Goal: Information Seeking & Learning: Learn about a topic

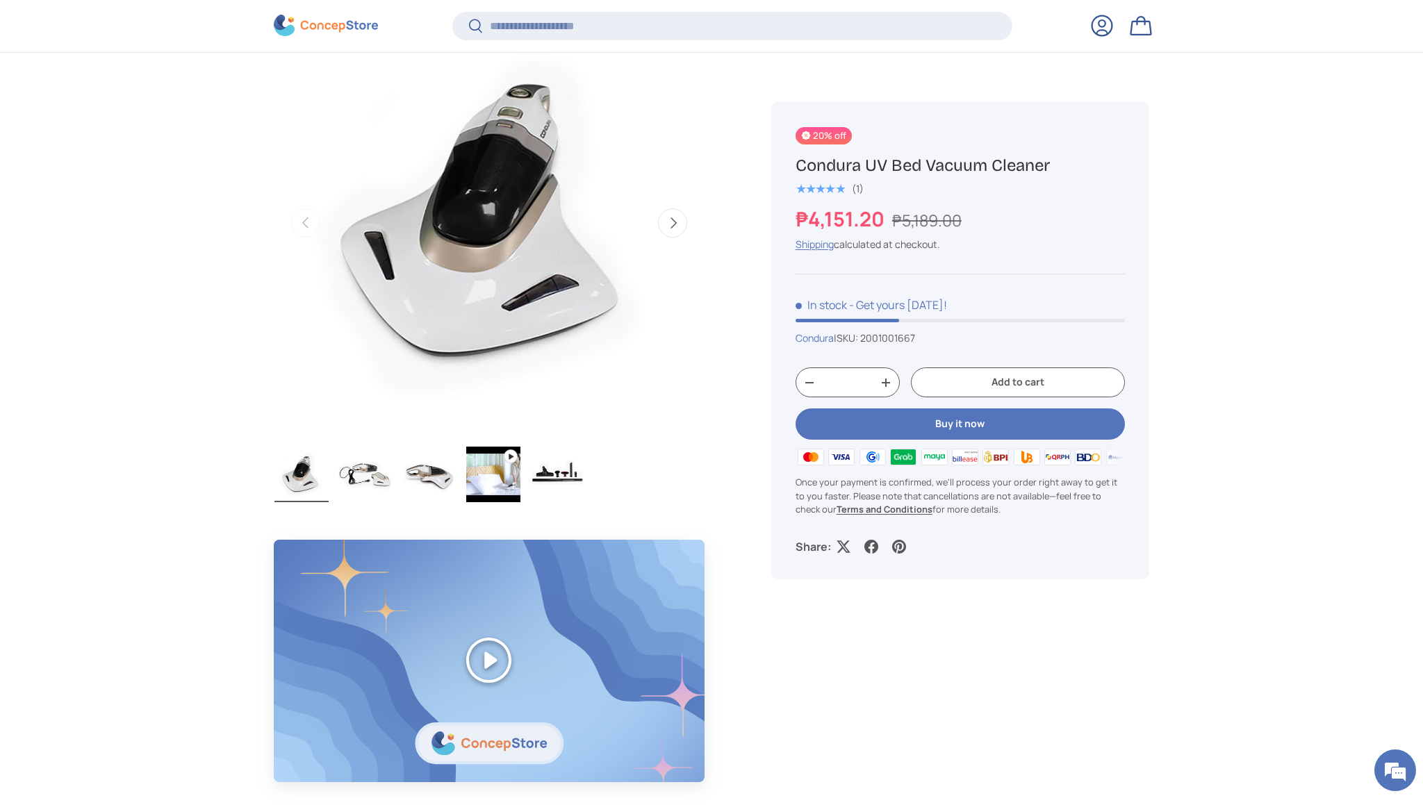
scroll to position [612, 0]
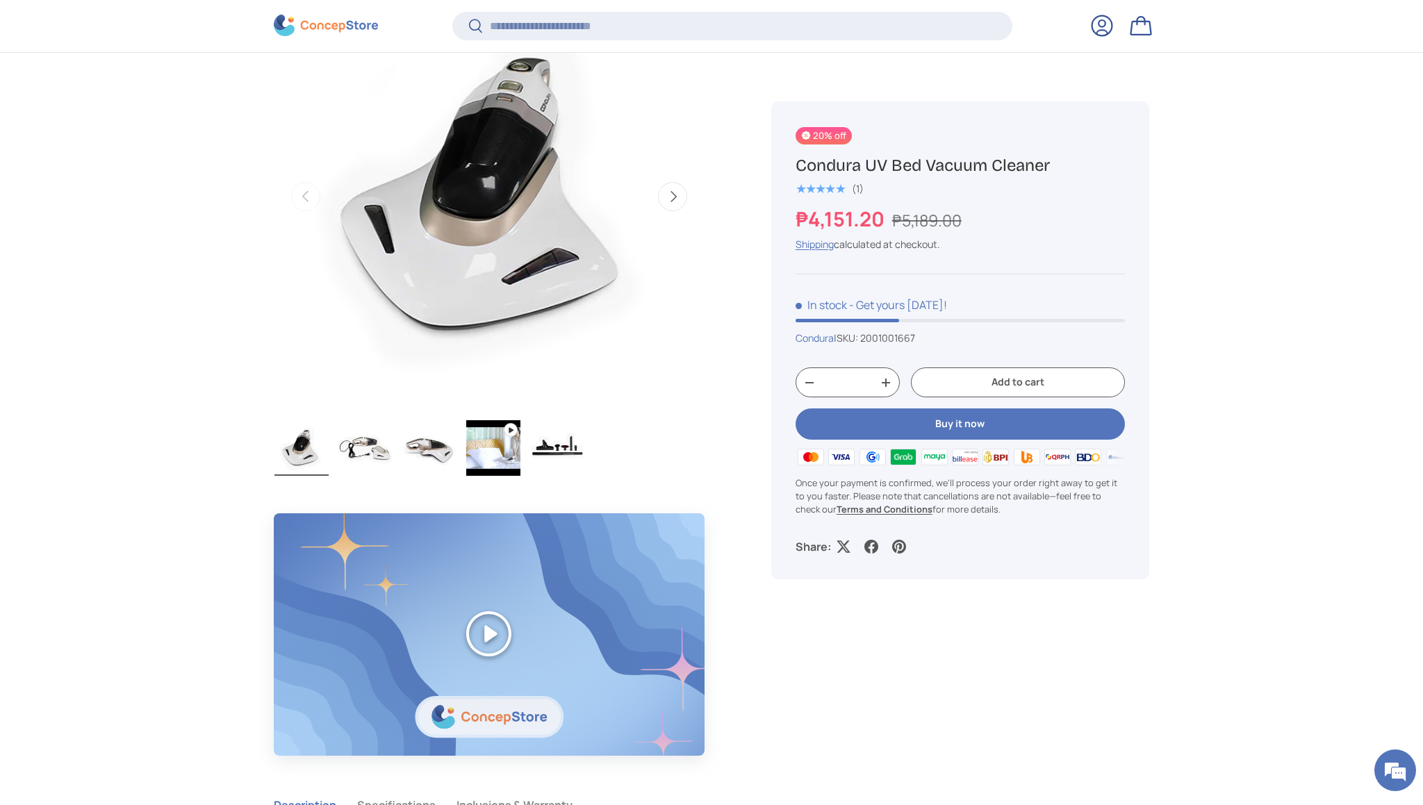
click at [355, 444] on img "Gallery Viewer" at bounding box center [365, 448] width 54 height 56
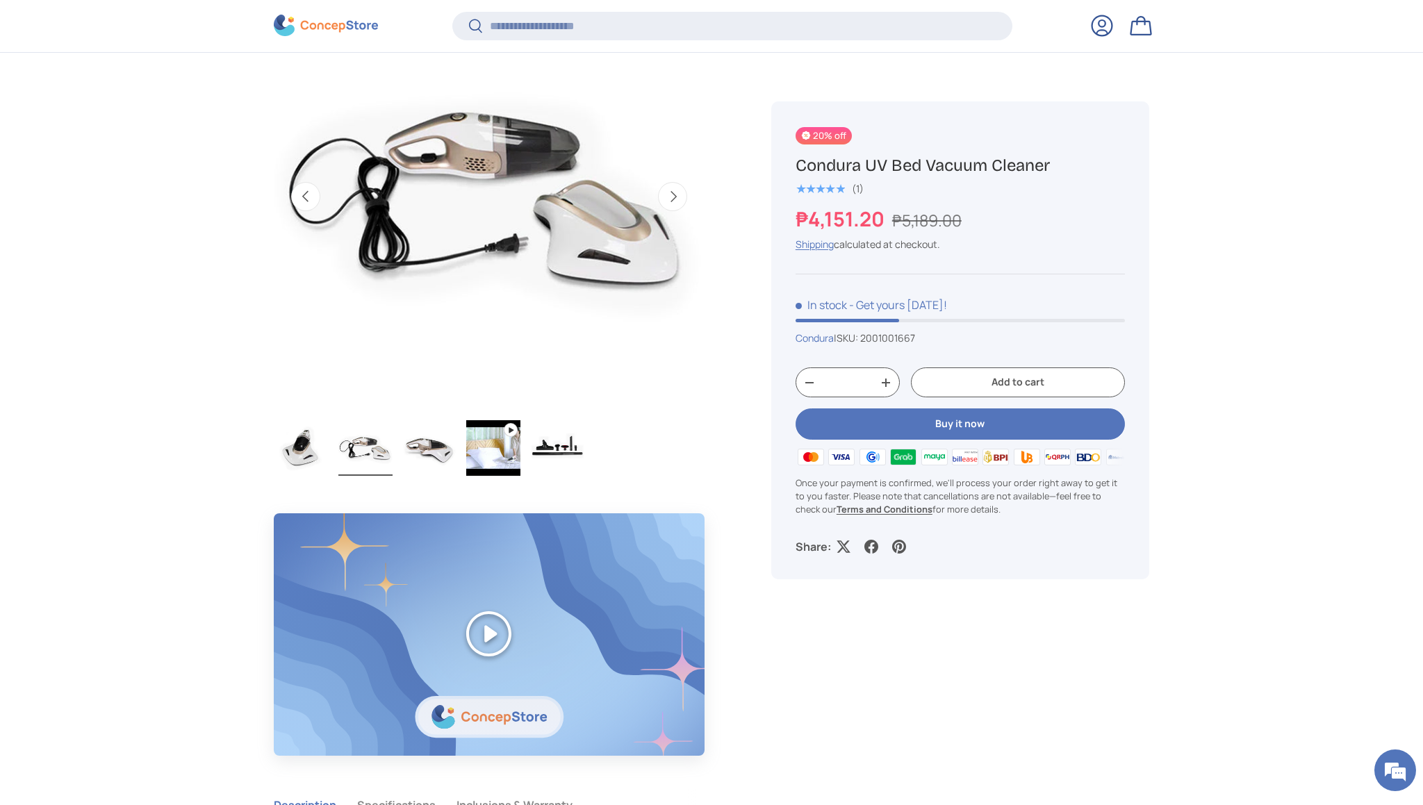
click at [422, 463] on img "Gallery Viewer" at bounding box center [429, 448] width 54 height 56
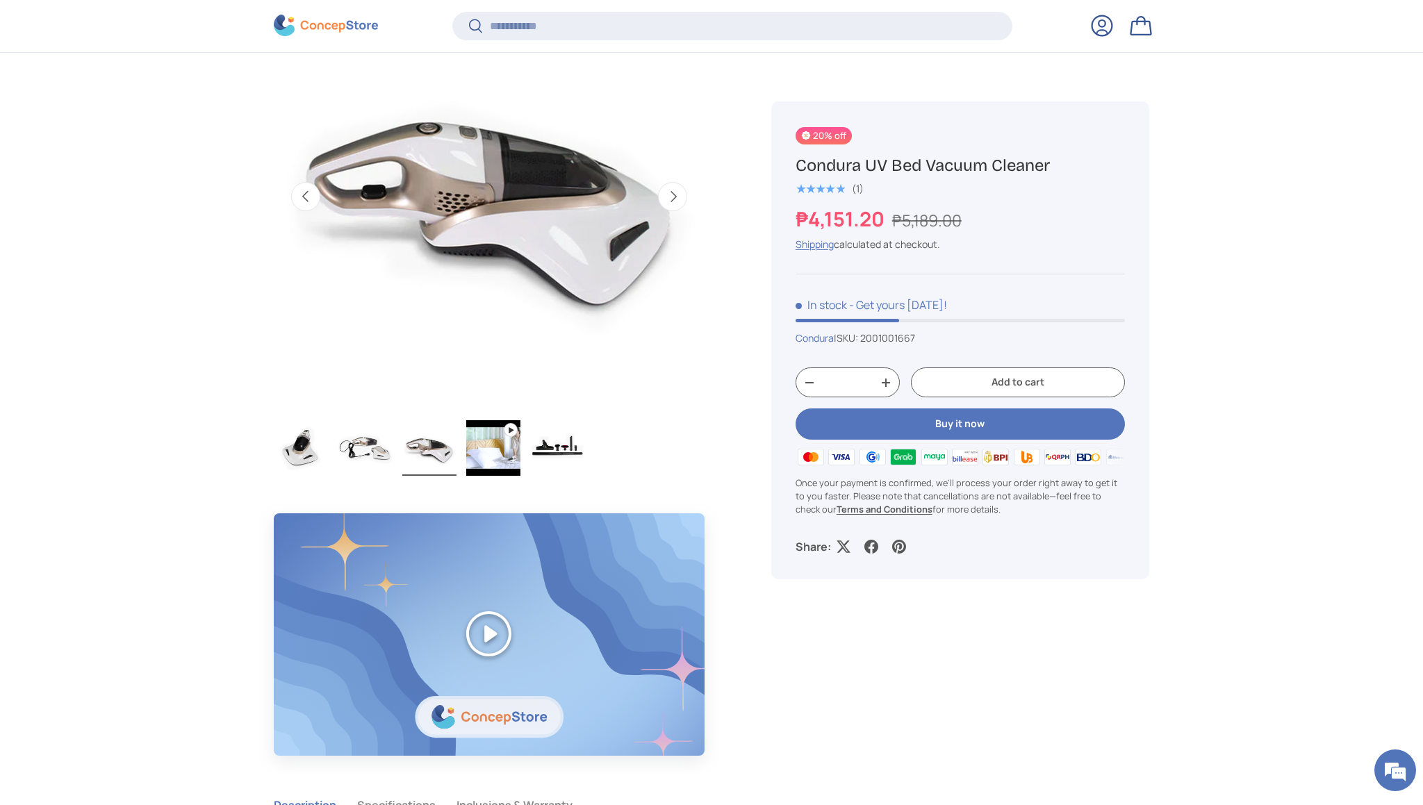
click at [366, 459] on img "Gallery Viewer" at bounding box center [365, 448] width 54 height 56
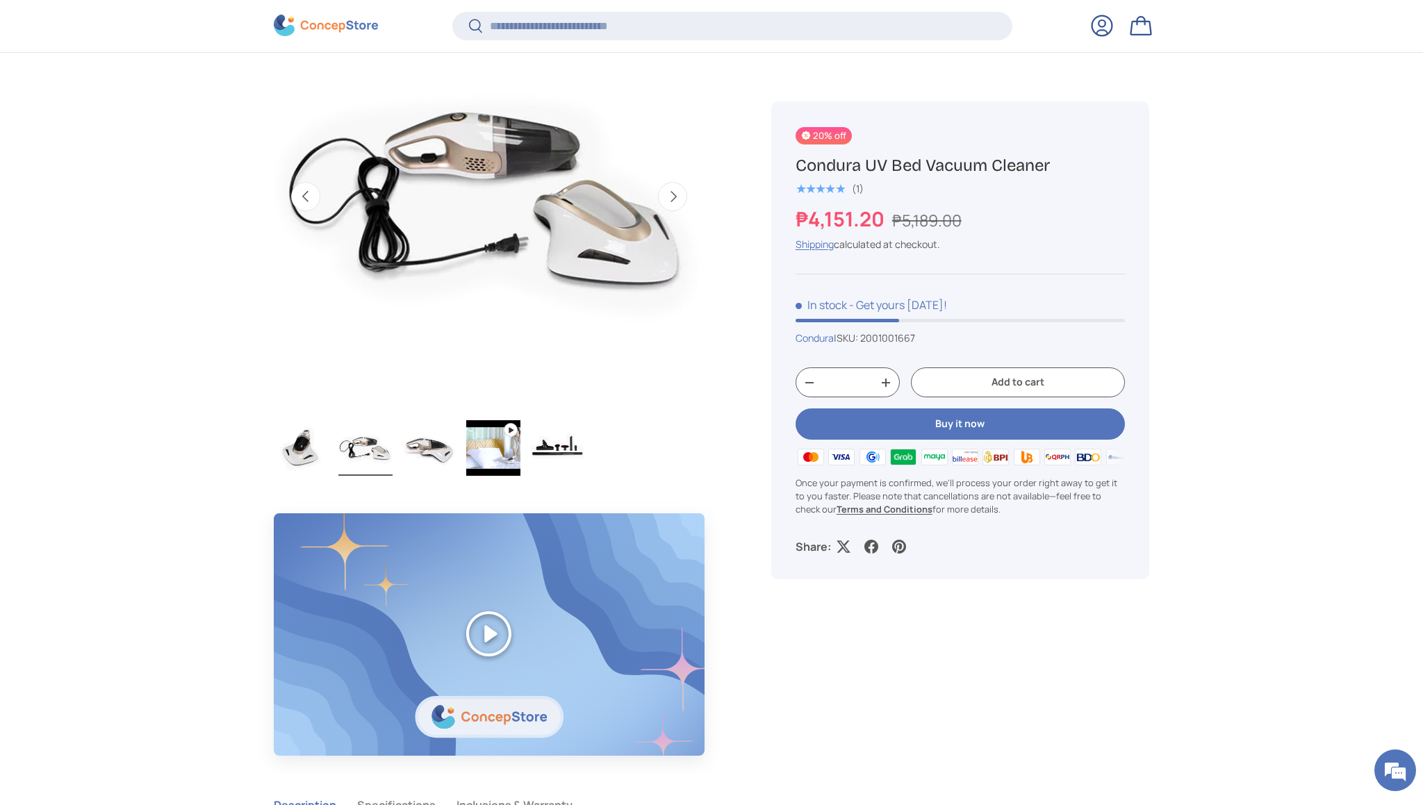
click at [409, 457] on img "Gallery Viewer" at bounding box center [429, 448] width 54 height 56
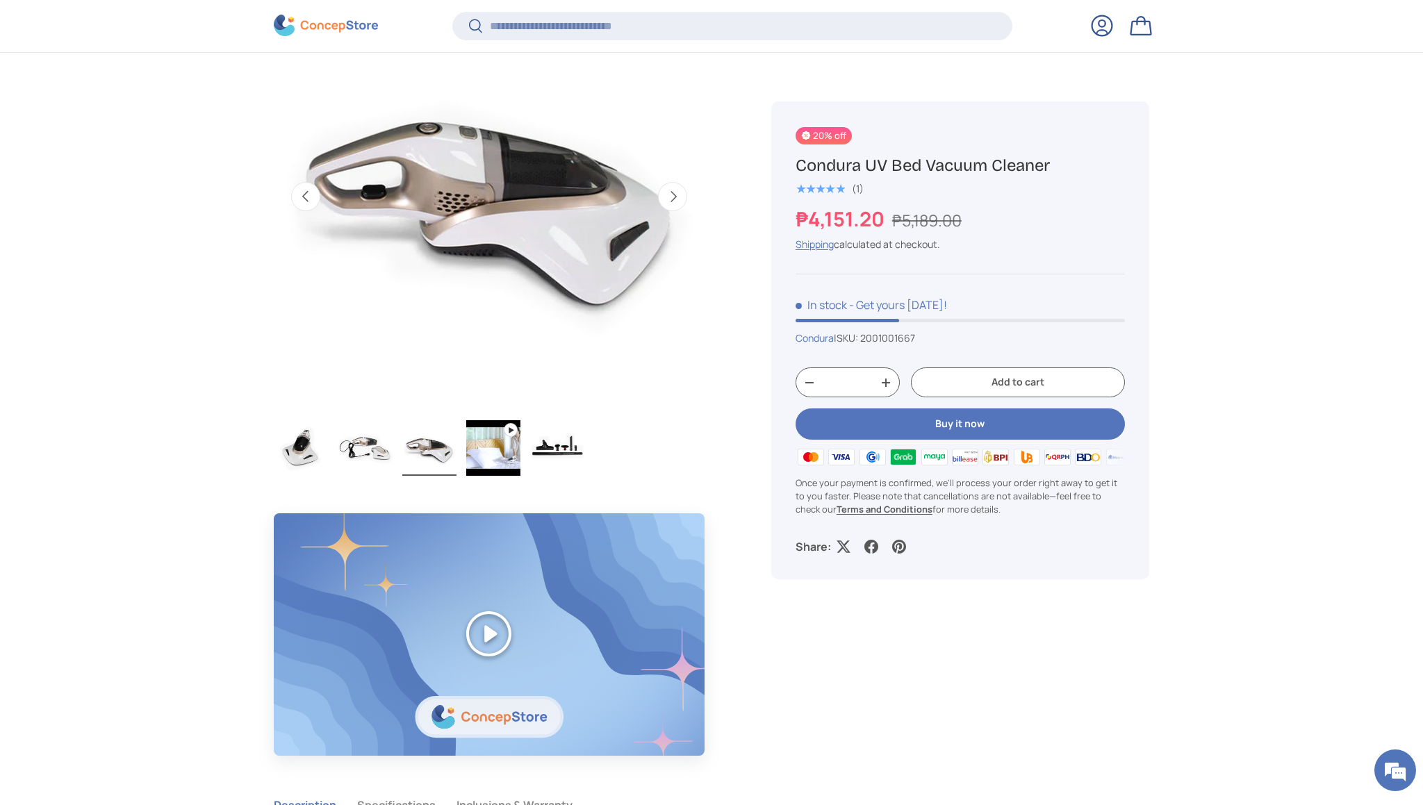
click at [485, 444] on img "Gallery Viewer" at bounding box center [493, 448] width 54 height 56
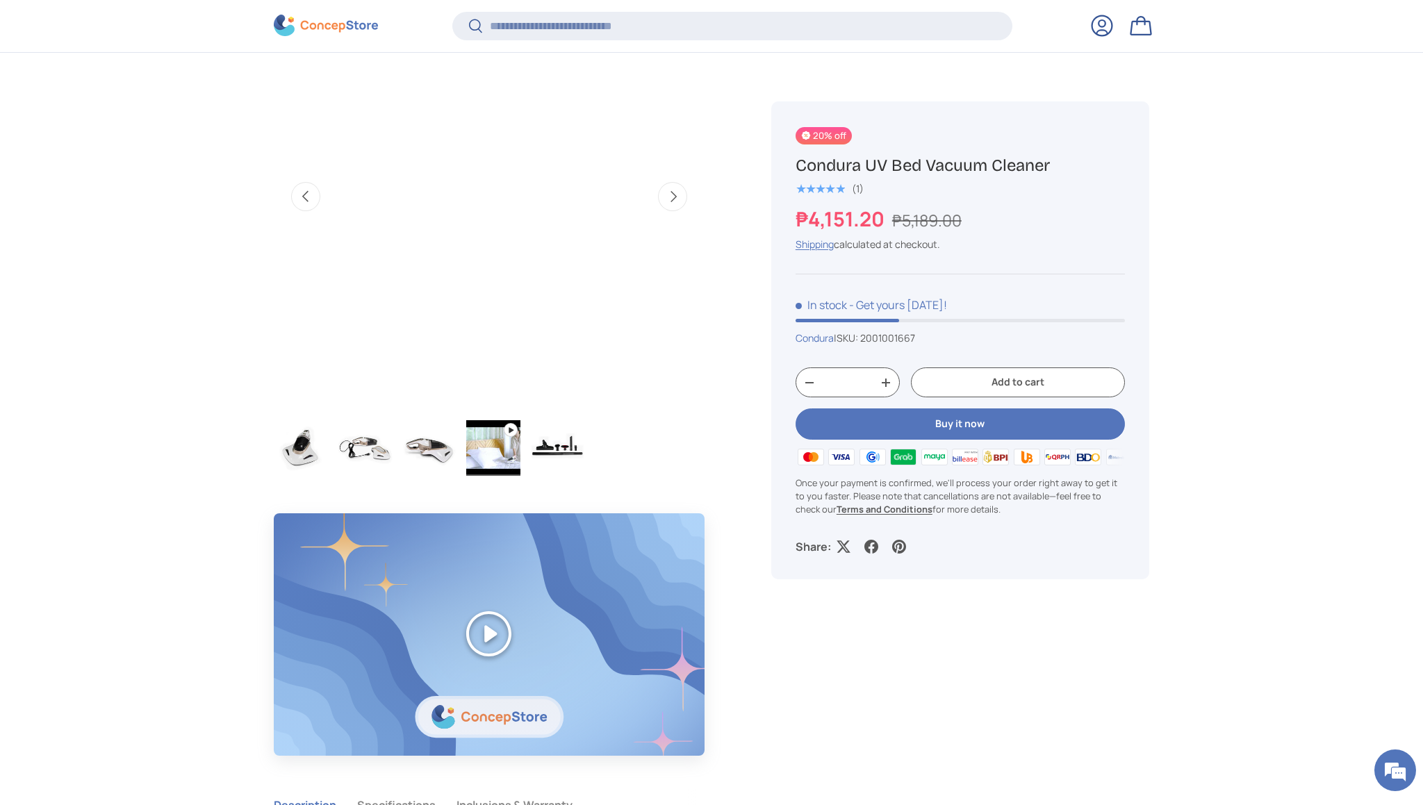
click at [543, 446] on img "Gallery Viewer" at bounding box center [557, 448] width 54 height 56
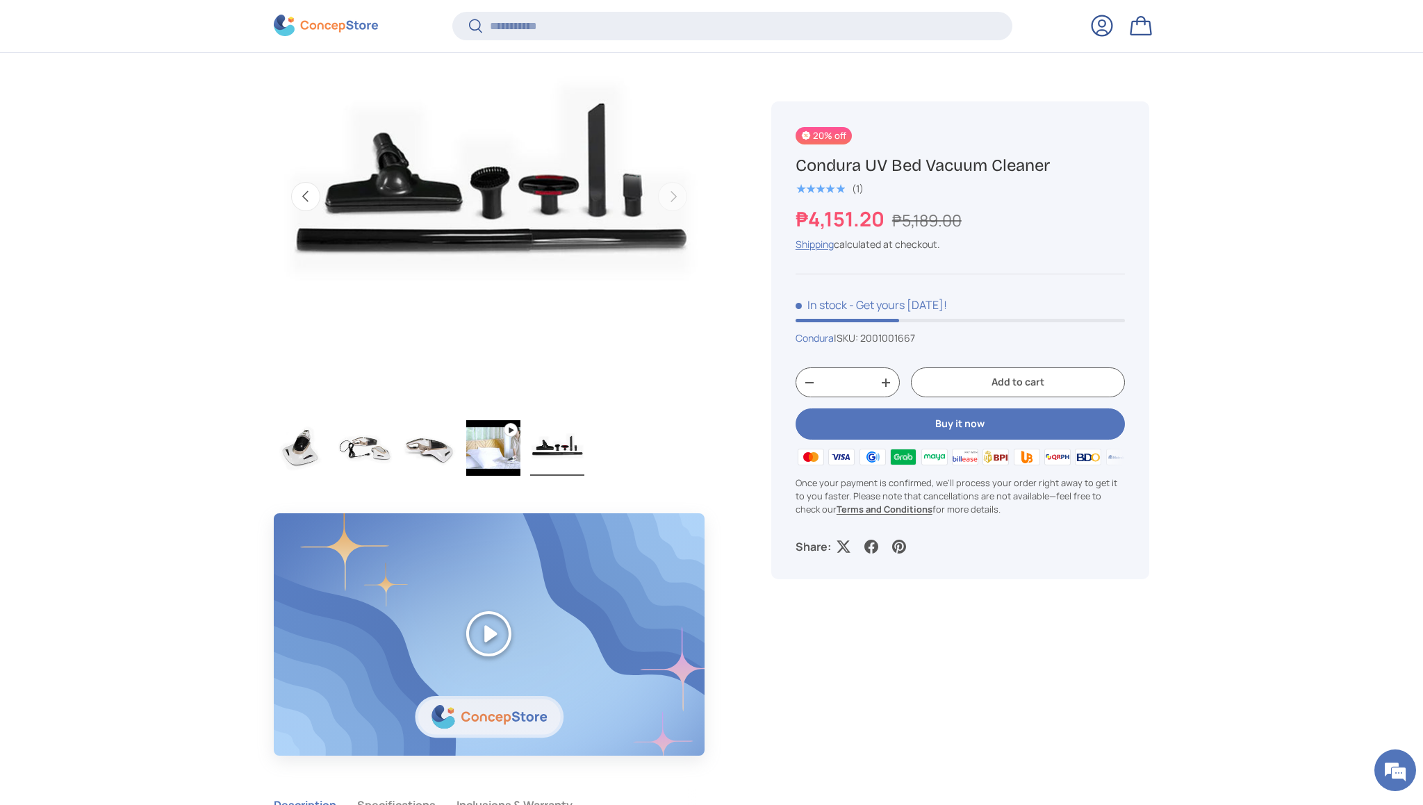
click at [296, 457] on img "Gallery Viewer" at bounding box center [301, 448] width 54 height 56
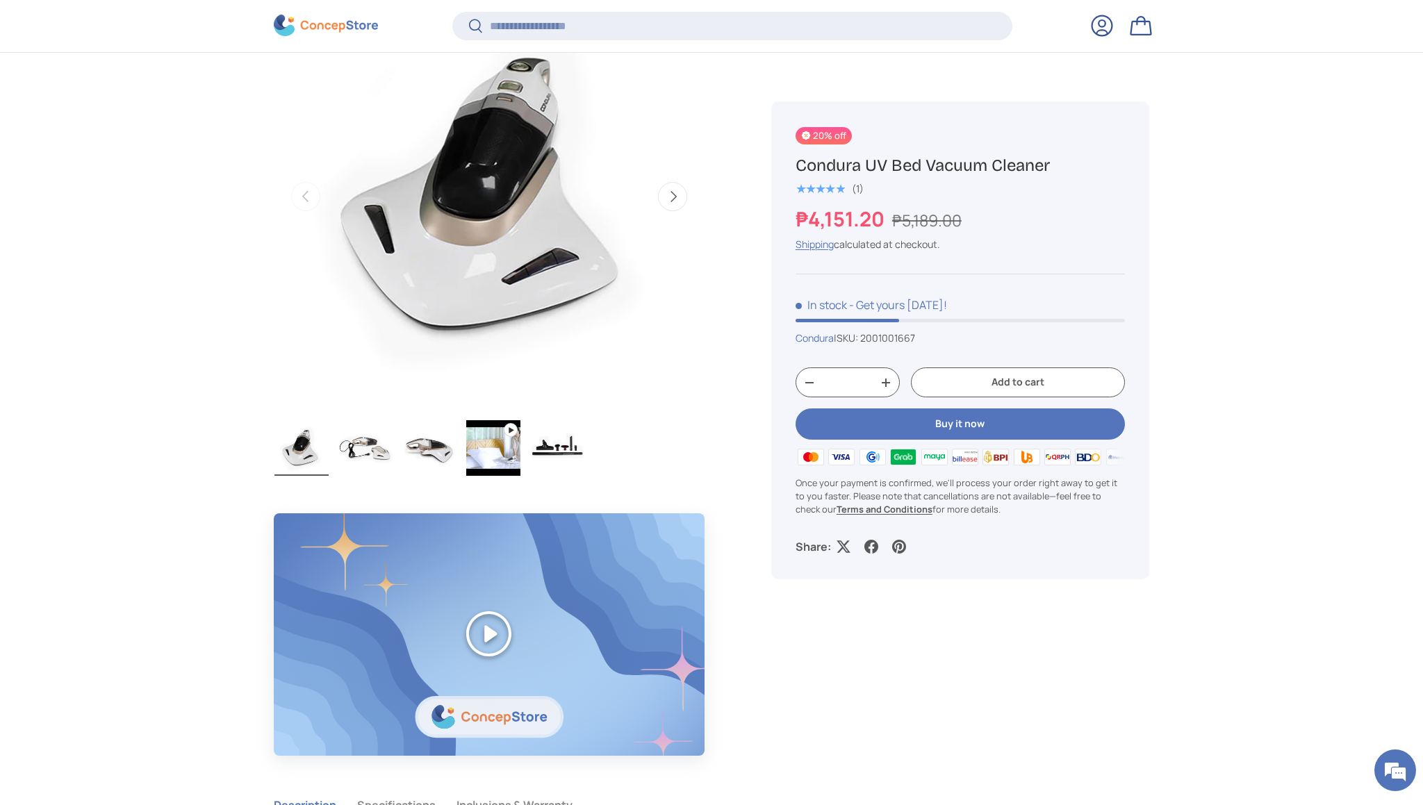
click at [366, 455] on img "Gallery Viewer" at bounding box center [365, 448] width 54 height 56
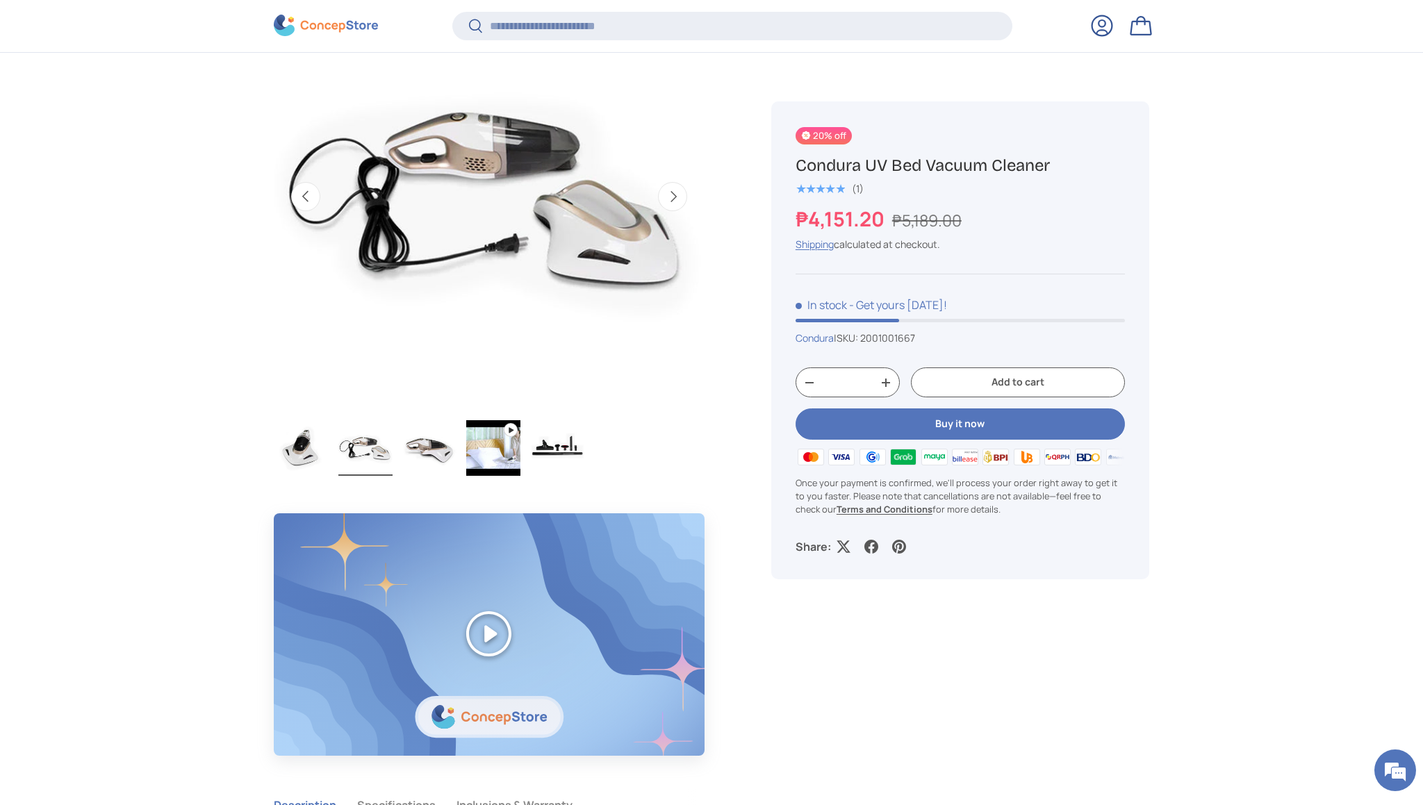
click at [415, 450] on img "Gallery Viewer" at bounding box center [429, 448] width 54 height 56
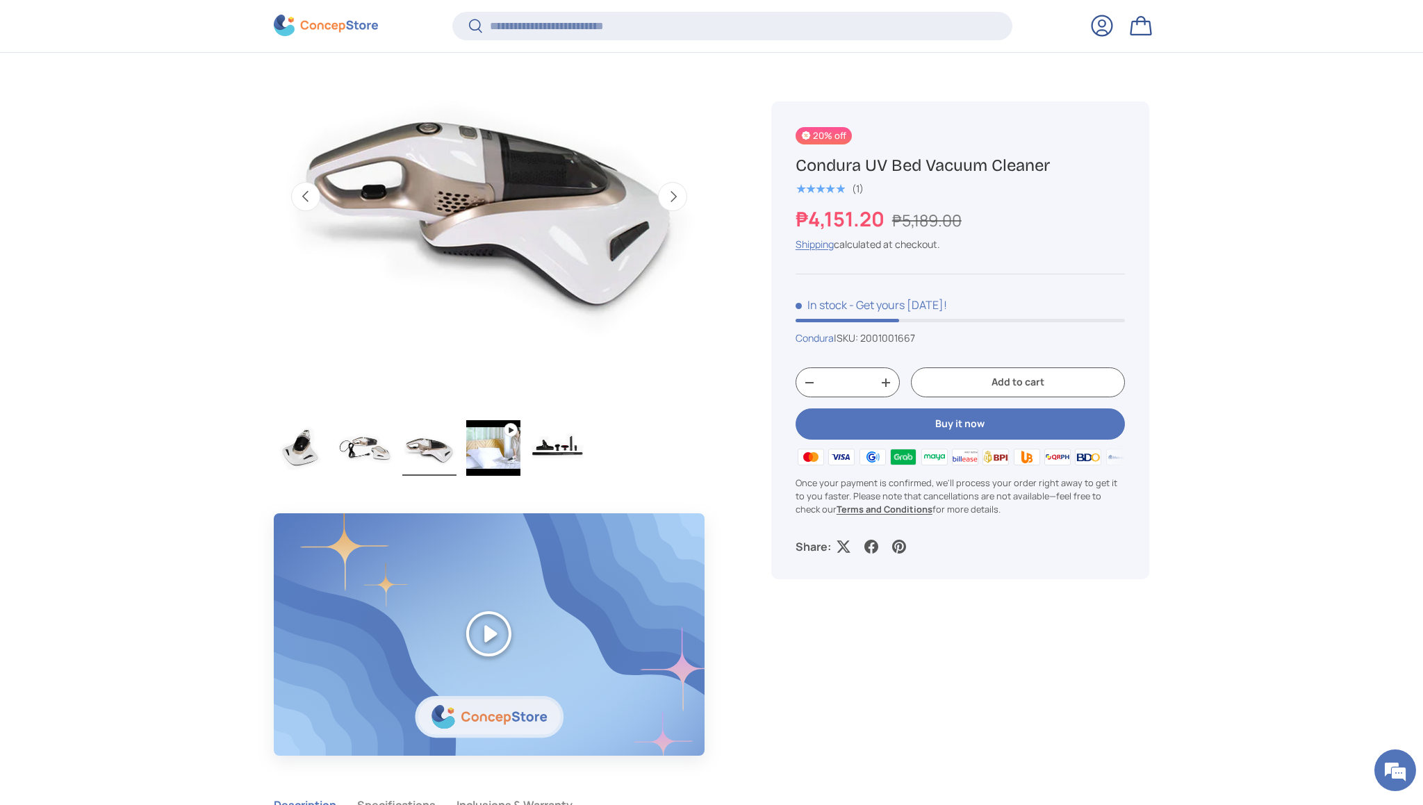
click at [480, 452] on img "Gallery Viewer" at bounding box center [493, 448] width 54 height 56
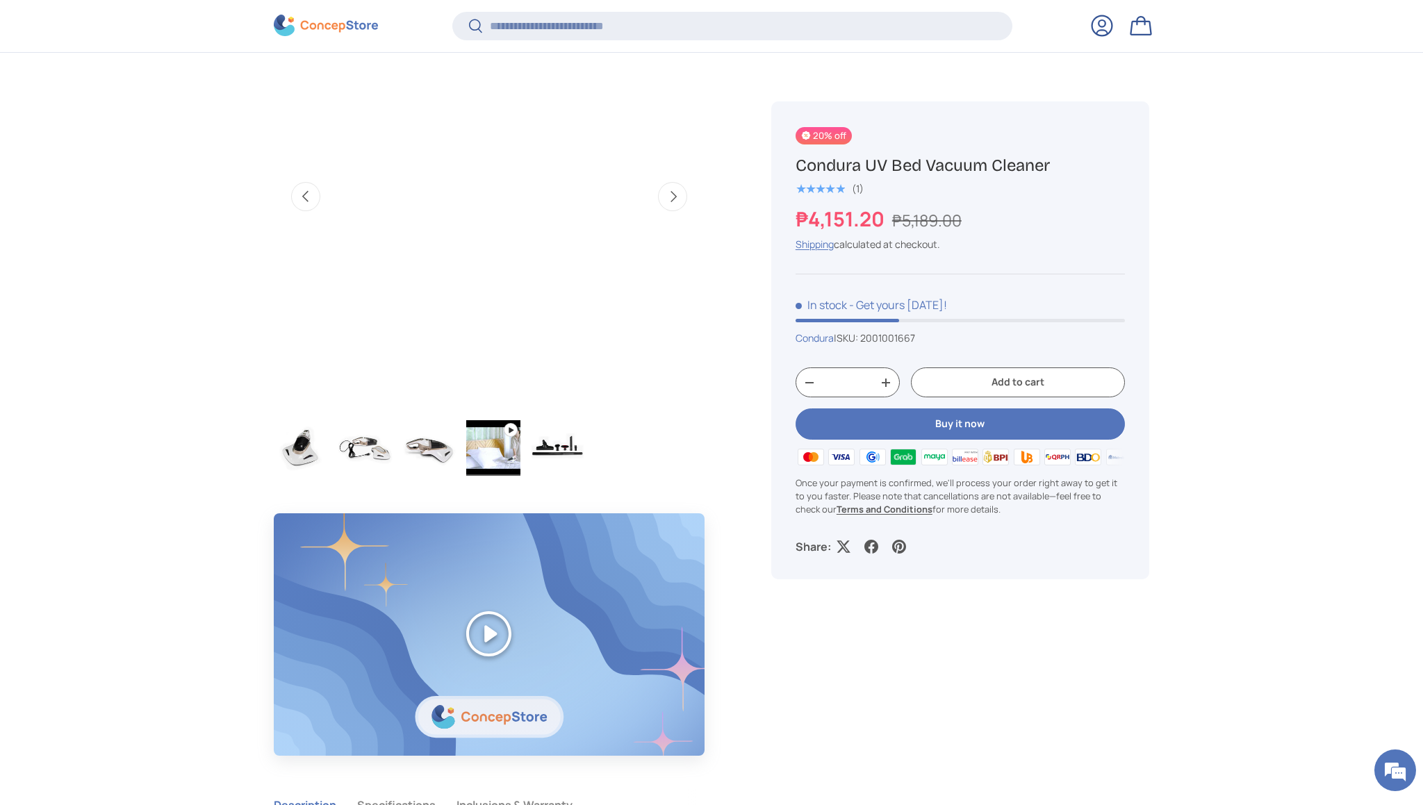
click at [496, 450] on img "Gallery Viewer" at bounding box center [493, 448] width 54 height 56
click at [550, 450] on img "Gallery Viewer" at bounding box center [557, 448] width 54 height 56
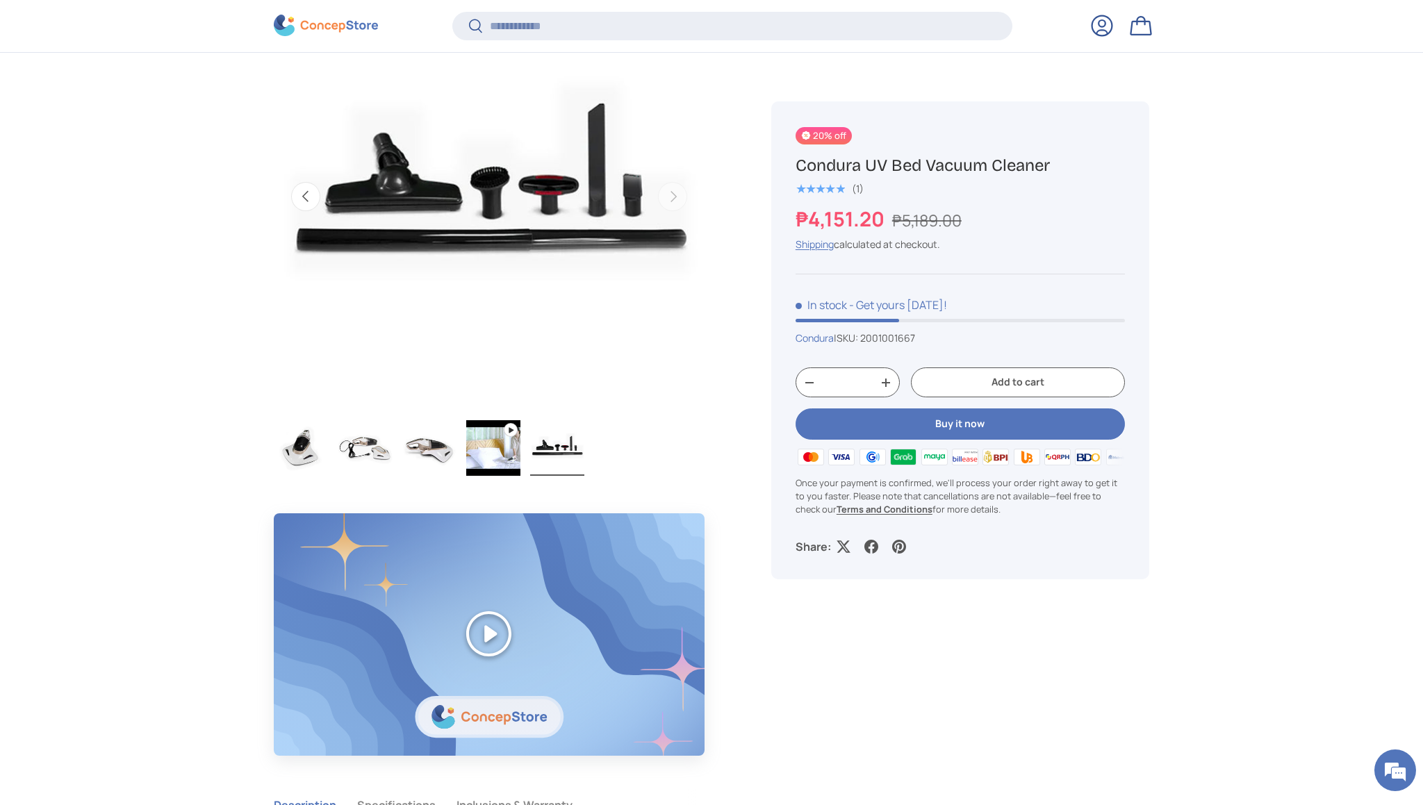
click at [488, 450] on img "Gallery Viewer" at bounding box center [493, 448] width 54 height 56
